Goal: Task Accomplishment & Management: Complete application form

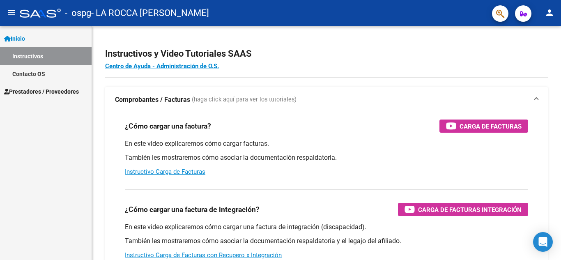
click at [42, 36] on link "Inicio" at bounding box center [46, 39] width 92 height 18
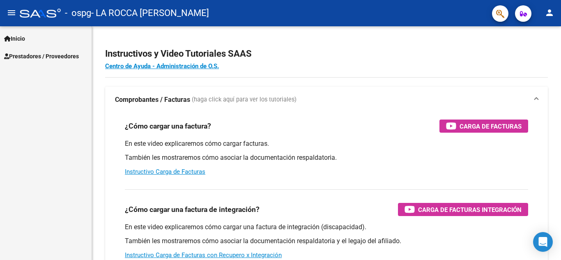
click at [39, 53] on span "Prestadores / Proveedores" at bounding box center [41, 56] width 75 height 9
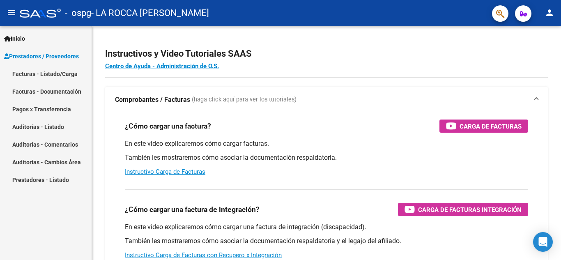
click at [34, 73] on link "Facturas - Listado/Carga" at bounding box center [46, 74] width 92 height 18
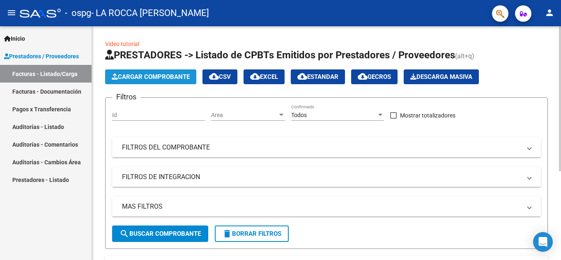
click at [156, 75] on span "Cargar Comprobante" at bounding box center [151, 76] width 78 height 7
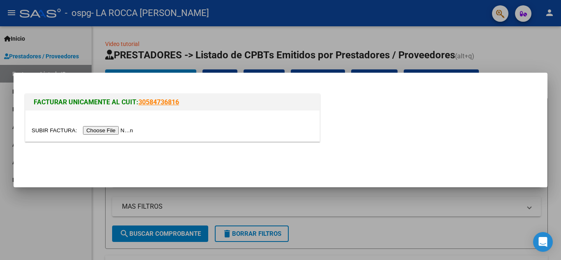
click at [119, 132] on input "file" at bounding box center [84, 130] width 104 height 9
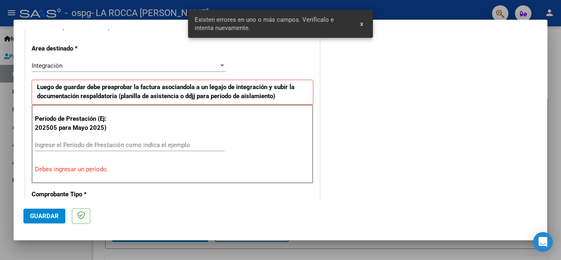
scroll to position [186, 0]
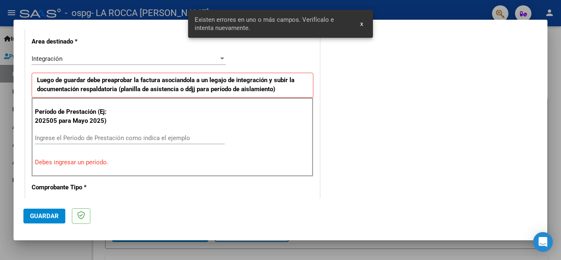
click at [107, 136] on input "Ingrese el Período de Prestación como indica el ejemplo" at bounding box center [130, 137] width 190 height 7
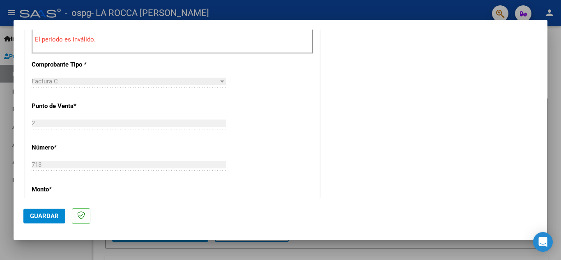
scroll to position [309, 0]
click at [44, 218] on span "Guardar" at bounding box center [44, 215] width 29 height 7
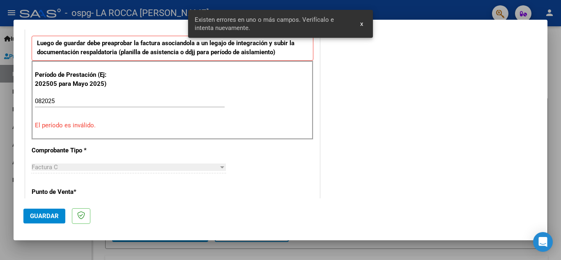
scroll to position [243, 0]
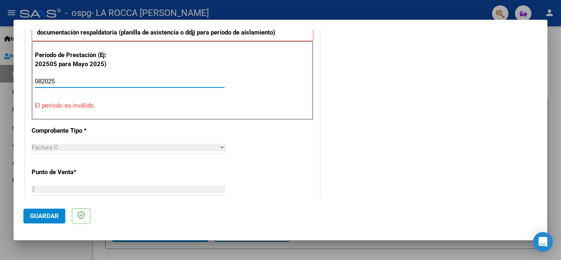
drag, startPoint x: 85, startPoint y: 82, endPoint x: 24, endPoint y: 79, distance: 60.8
click at [24, 79] on div "DATOS DEL COMPROBANTE CUIT * 27-31070618-9 Ingresar CUIT ANALISIS PRESTADOR LA …" at bounding box center [172, 201] width 298 height 656
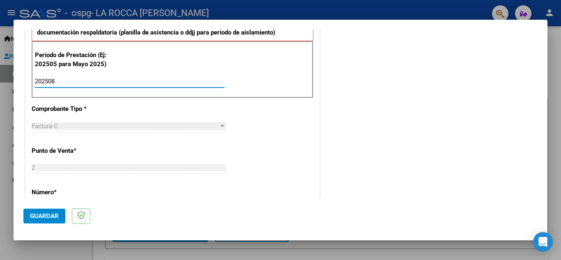
type input "202508"
click at [42, 213] on span "Guardar" at bounding box center [44, 215] width 29 height 7
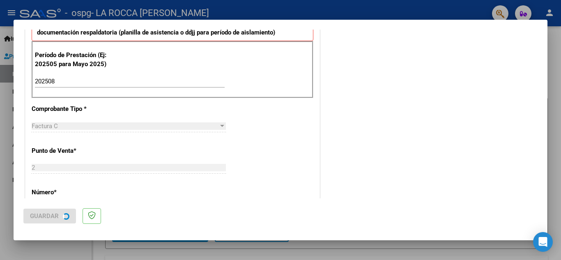
scroll to position [0, 0]
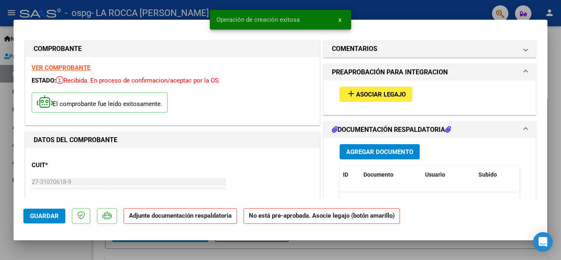
click at [370, 153] on span "Agregar Documento" at bounding box center [379, 151] width 67 height 7
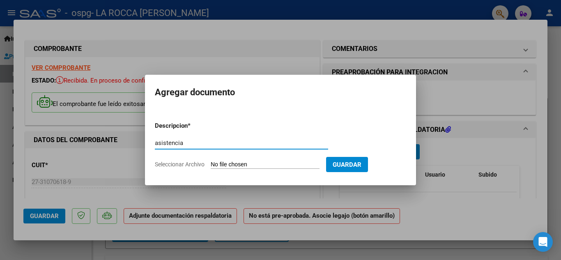
type input "asistencia"
click at [195, 161] on span "Seleccionar Archivo" at bounding box center [180, 164] width 50 height 7
click at [211, 161] on input "Seleccionar Archivo" at bounding box center [265, 165] width 109 height 8
type input "C:\fakepath\Preiti [PERSON_NAME] .pdf"
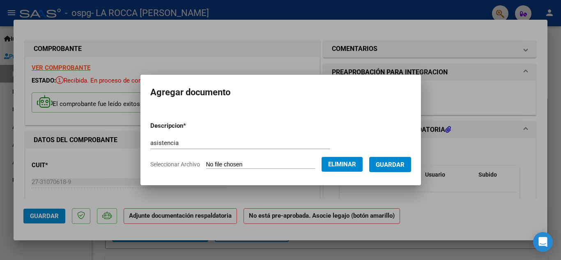
click at [397, 163] on span "Guardar" at bounding box center [390, 164] width 29 height 7
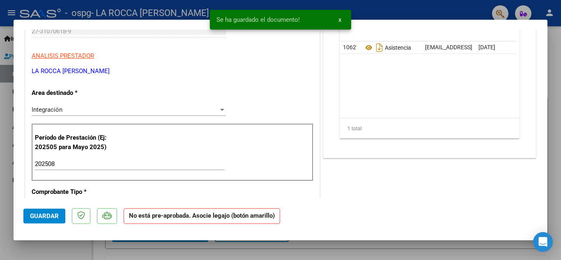
scroll to position [164, 0]
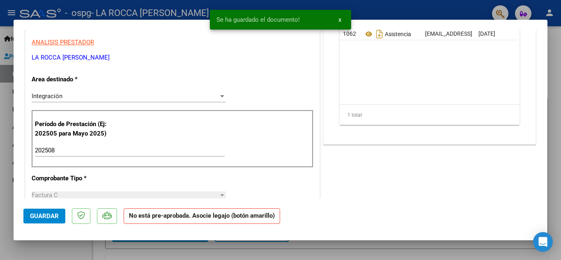
click at [54, 216] on span "Guardar" at bounding box center [44, 215] width 29 height 7
click at [560, 53] on div at bounding box center [280, 130] width 561 height 260
type input "$ 0,00"
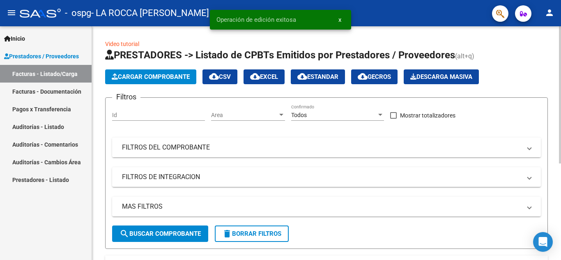
scroll to position [164, 0]
